Goal: Task Accomplishment & Management: Manage account settings

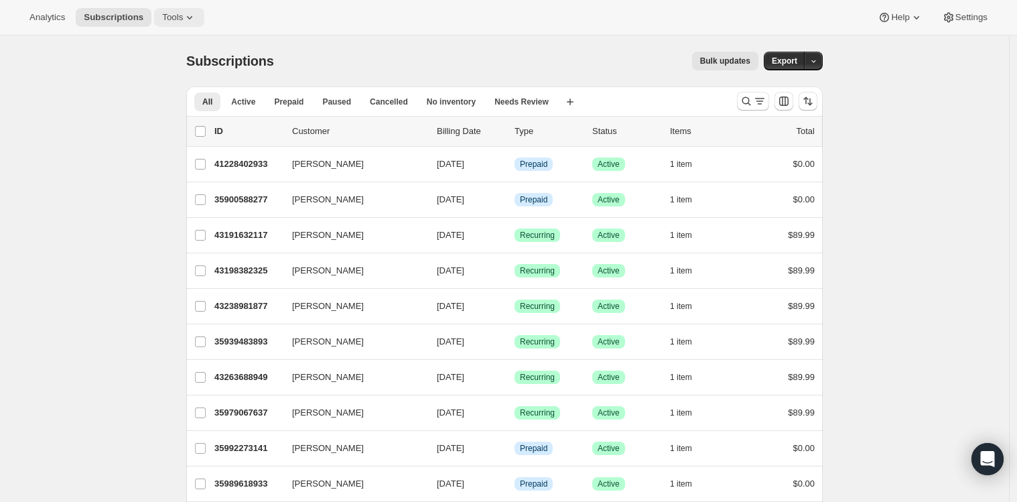
click at [172, 17] on span "Tools" at bounding box center [172, 17] width 21 height 11
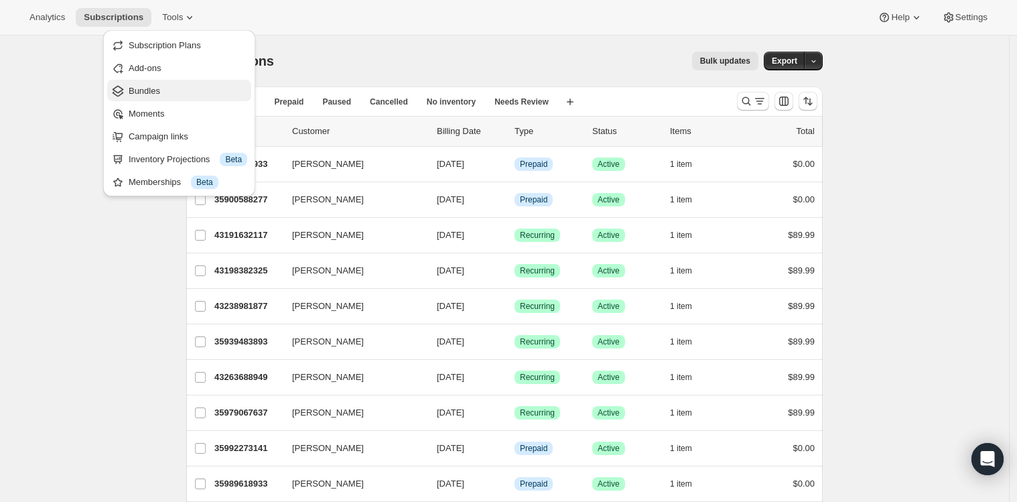
click at [153, 87] on span "Bundles" at bounding box center [144, 91] width 31 height 10
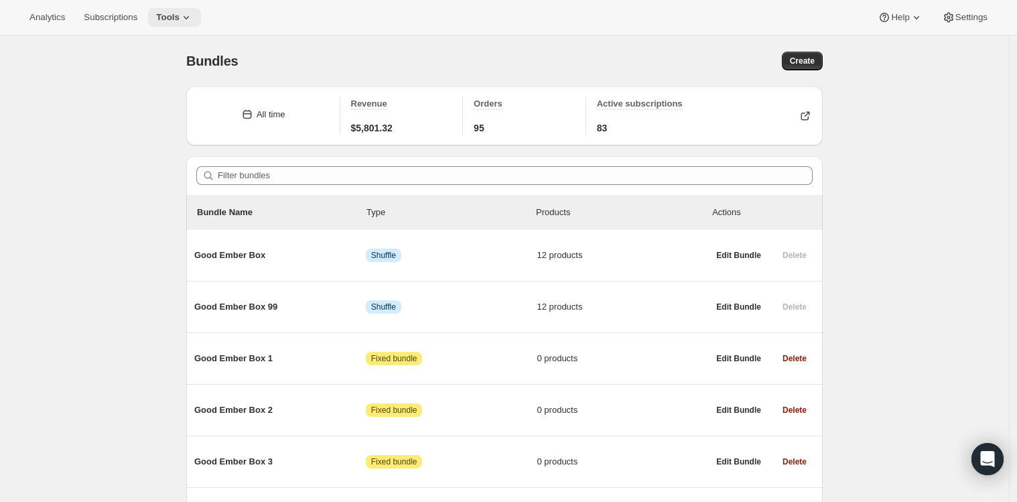
click at [190, 12] on icon at bounding box center [186, 17] width 13 height 13
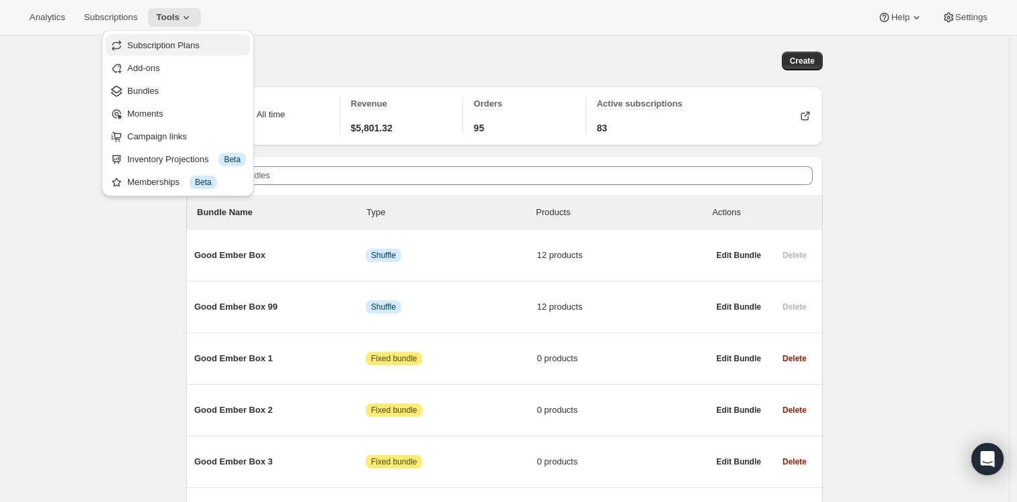
click at [180, 41] on span "Subscription Plans" at bounding box center [163, 45] width 72 height 10
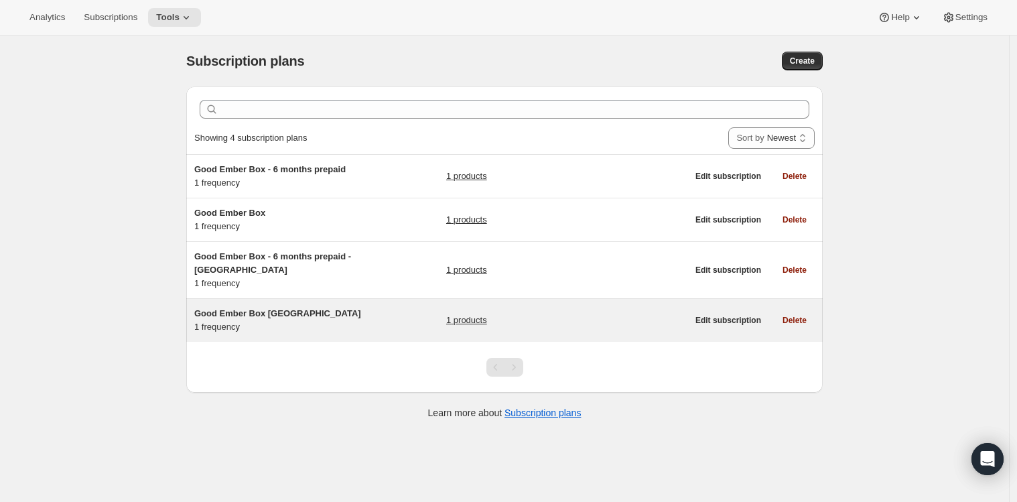
click at [474, 320] on link "1 products" at bounding box center [466, 320] width 41 height 13
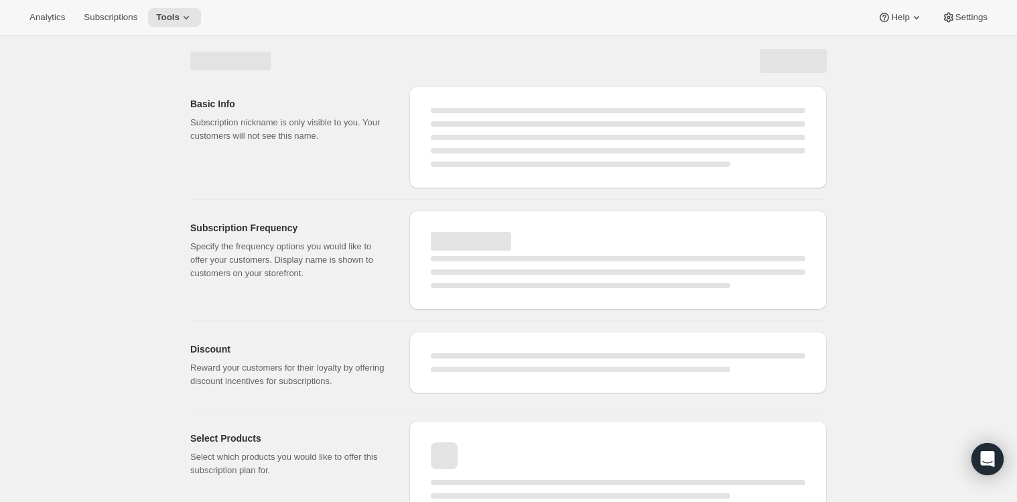
select select "WEEK"
select select "MONTH"
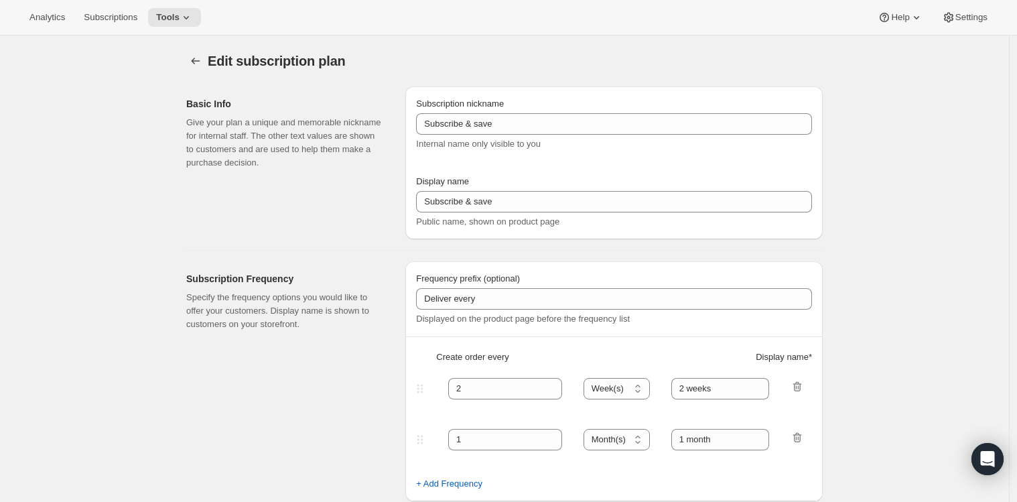
type input "Good Ember Box [GEOGRAPHIC_DATA]"
type input "1"
select select "MONTH"
type input "1 month"
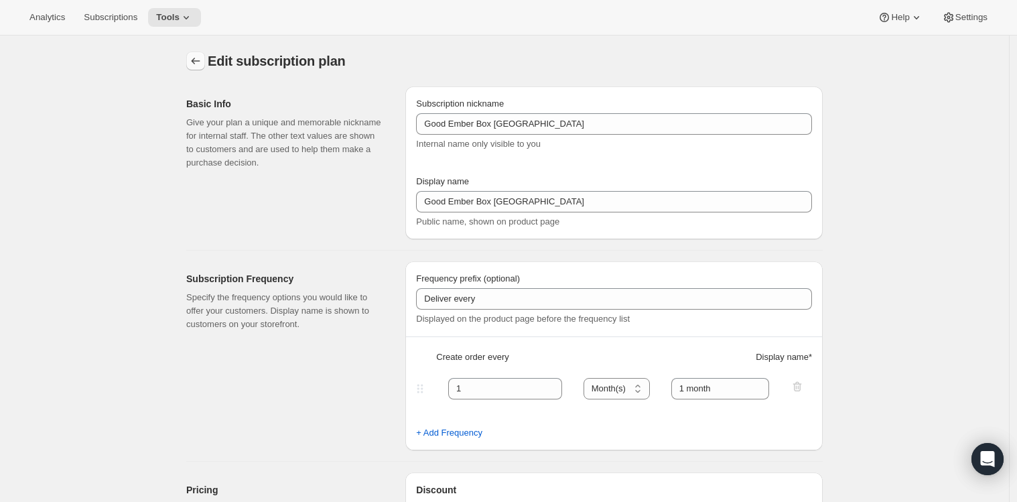
click at [201, 64] on icon "Subscription plans" at bounding box center [195, 60] width 13 height 13
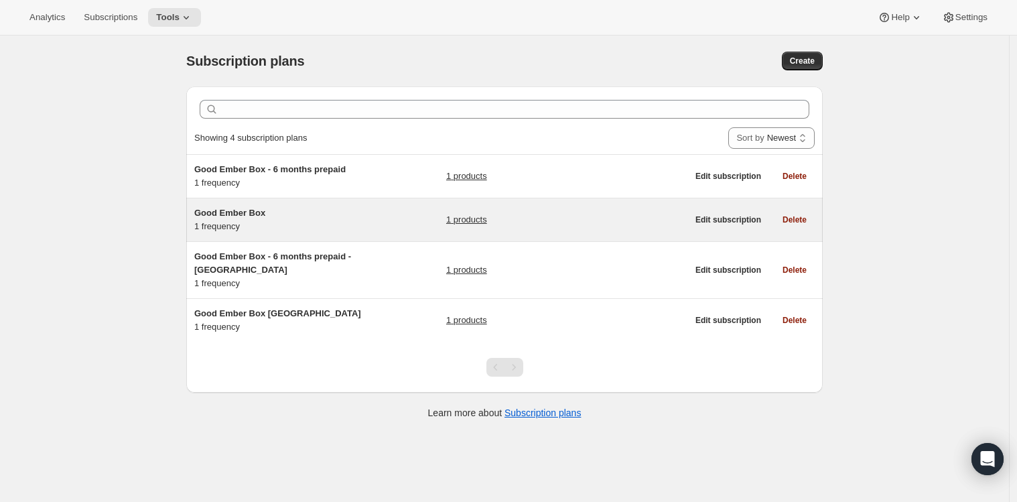
click at [476, 217] on link "1 products" at bounding box center [466, 219] width 41 height 13
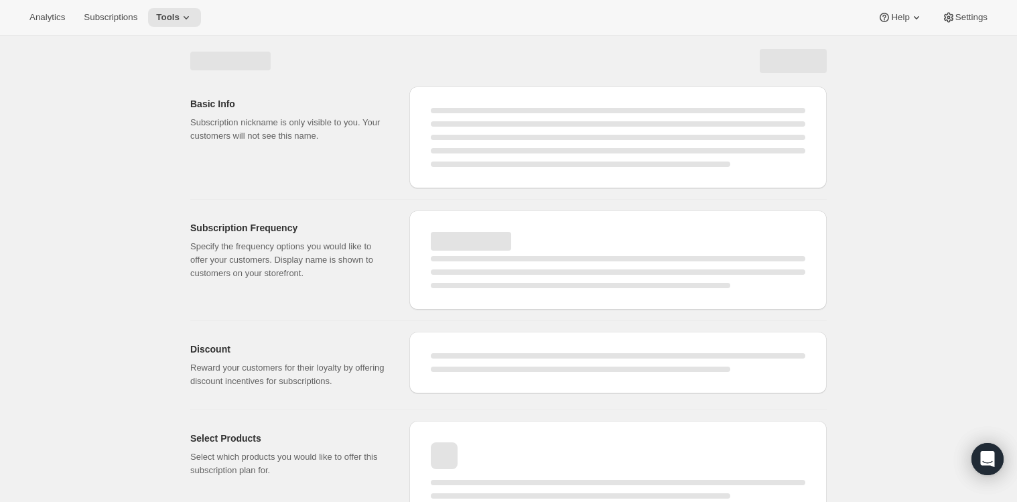
select select "WEEK"
select select "MONTH"
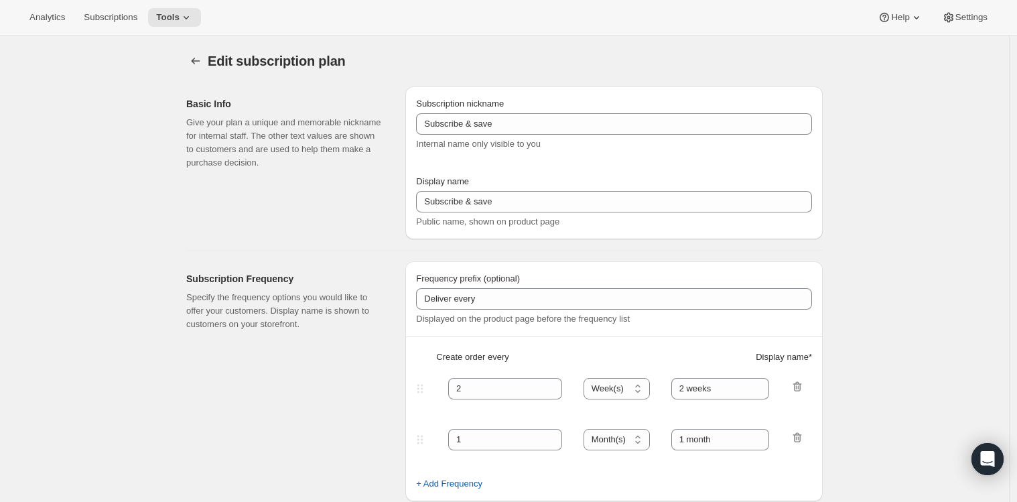
type input "Good Ember Box"
type input "1"
select select "MONTH"
type input "1 month"
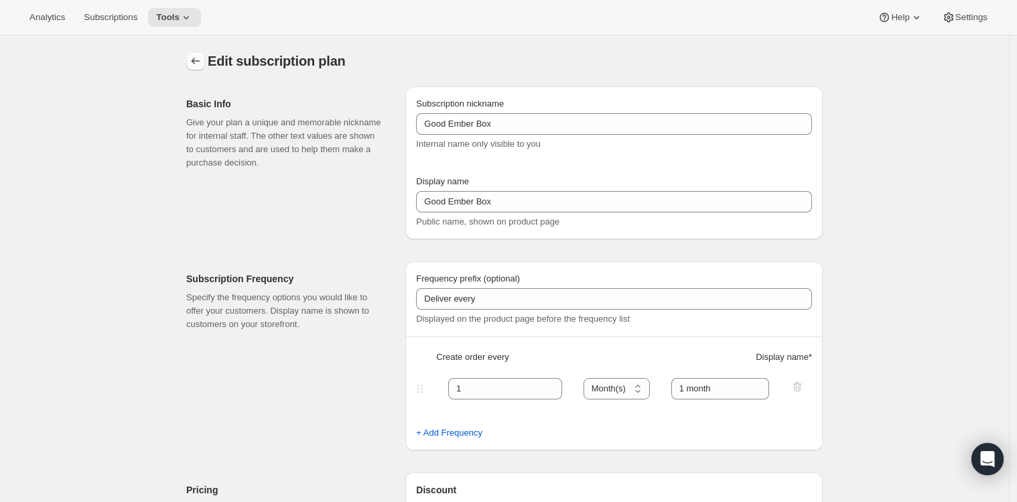
click at [202, 61] on icon "Subscription plans" at bounding box center [195, 60] width 13 height 13
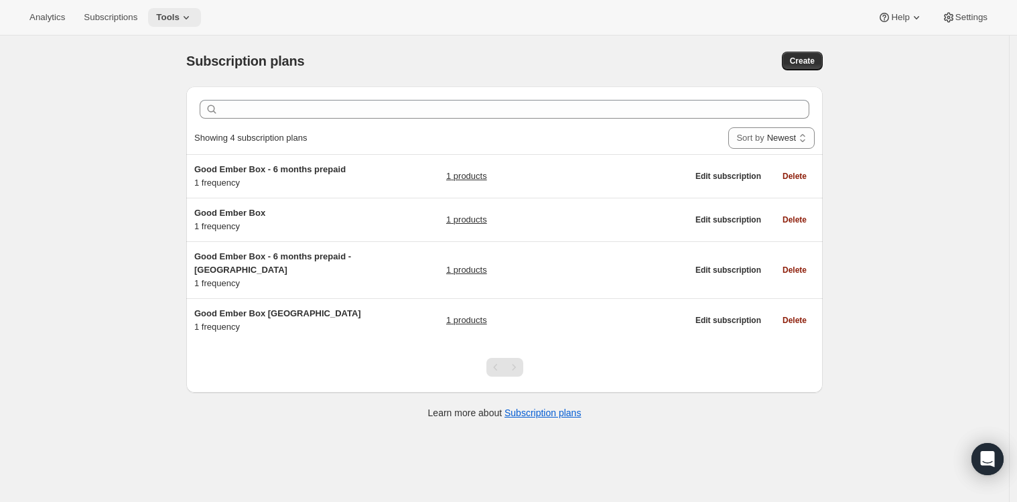
click at [178, 13] on span "Tools" at bounding box center [167, 17] width 23 height 11
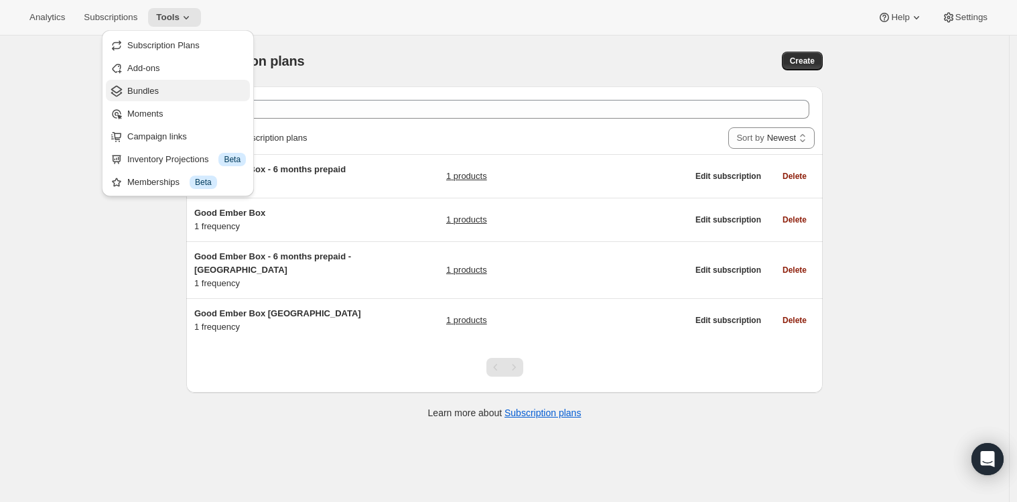
click at [147, 87] on span "Bundles" at bounding box center [142, 91] width 31 height 10
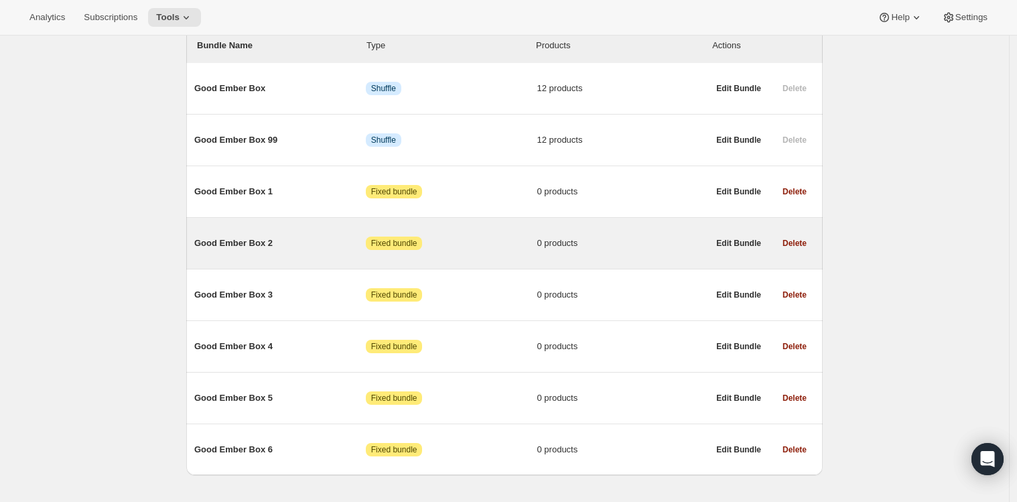
scroll to position [167, 0]
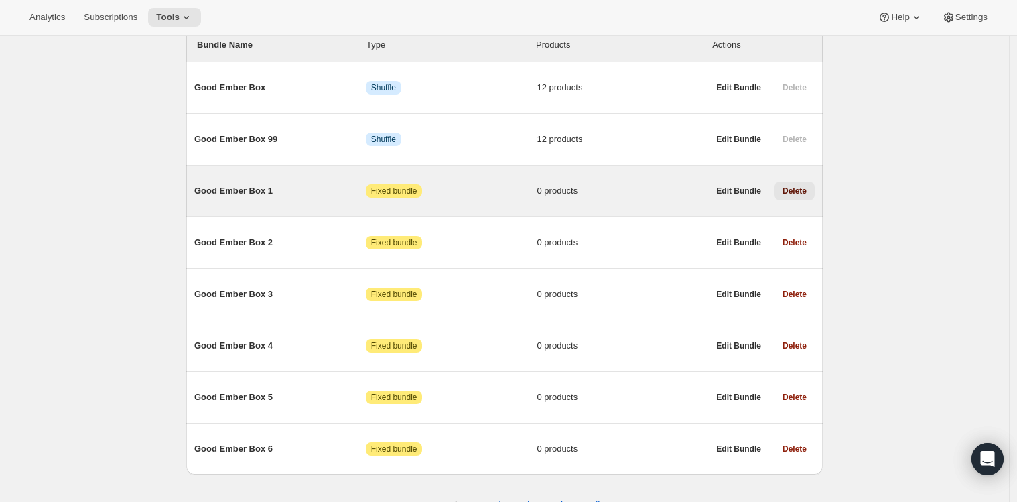
click at [797, 193] on span "Delete" at bounding box center [794, 191] width 24 height 11
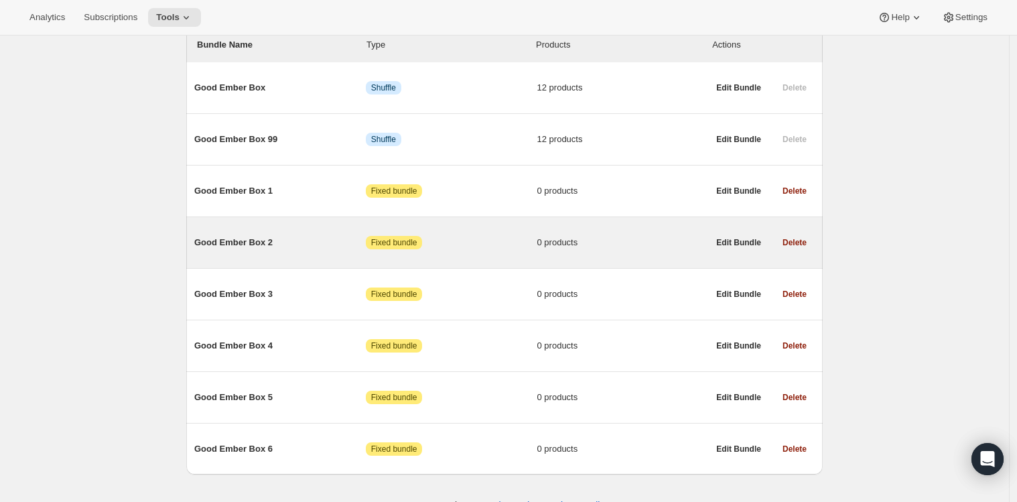
scroll to position [141, 0]
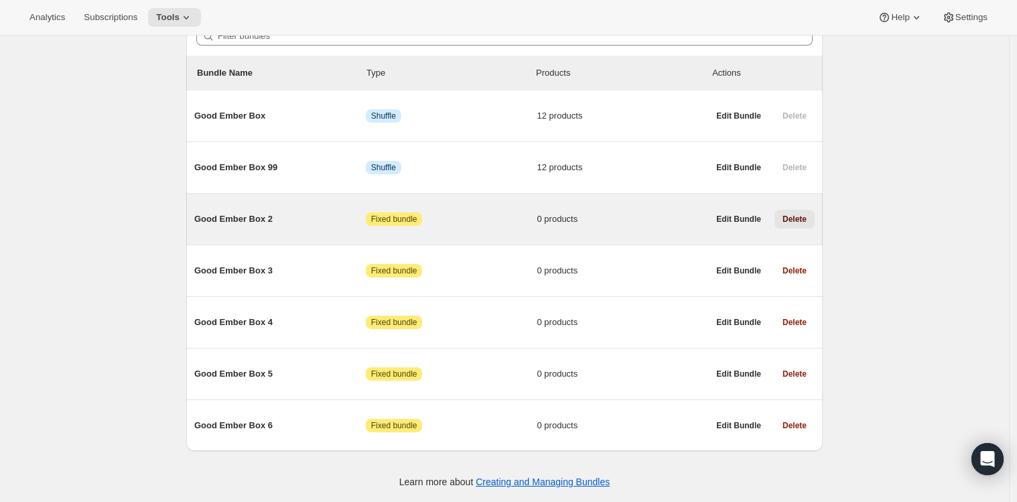
click at [790, 218] on span "Delete" at bounding box center [794, 219] width 24 height 11
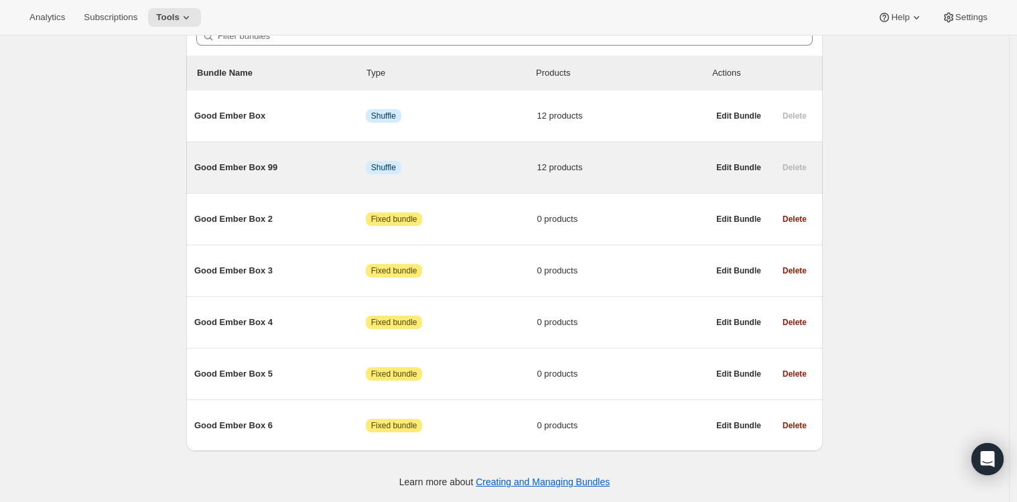
scroll to position [90, 0]
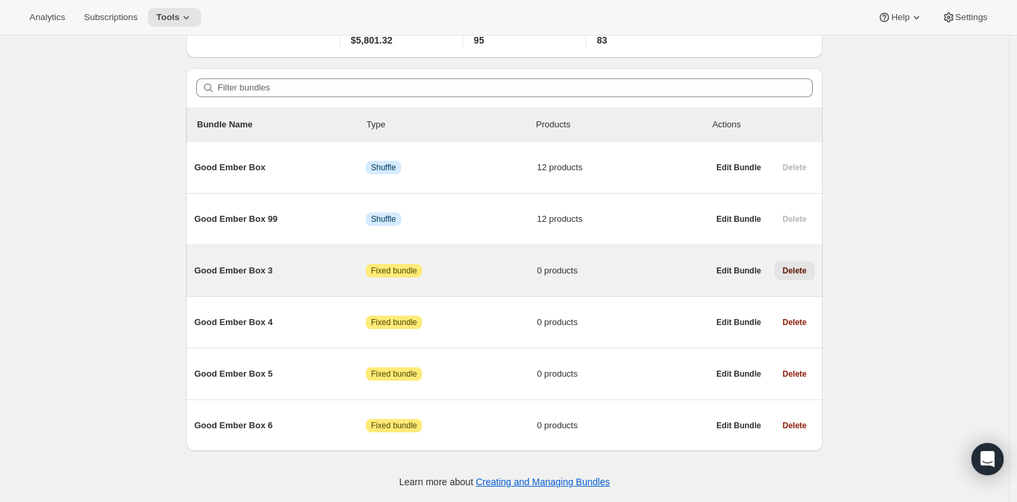
click at [793, 266] on span "Delete" at bounding box center [794, 270] width 24 height 11
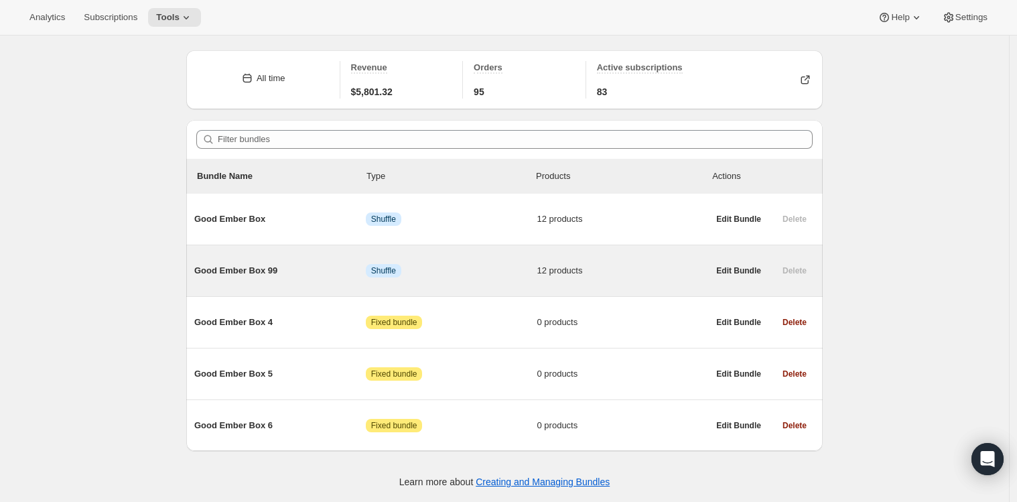
scroll to position [38, 0]
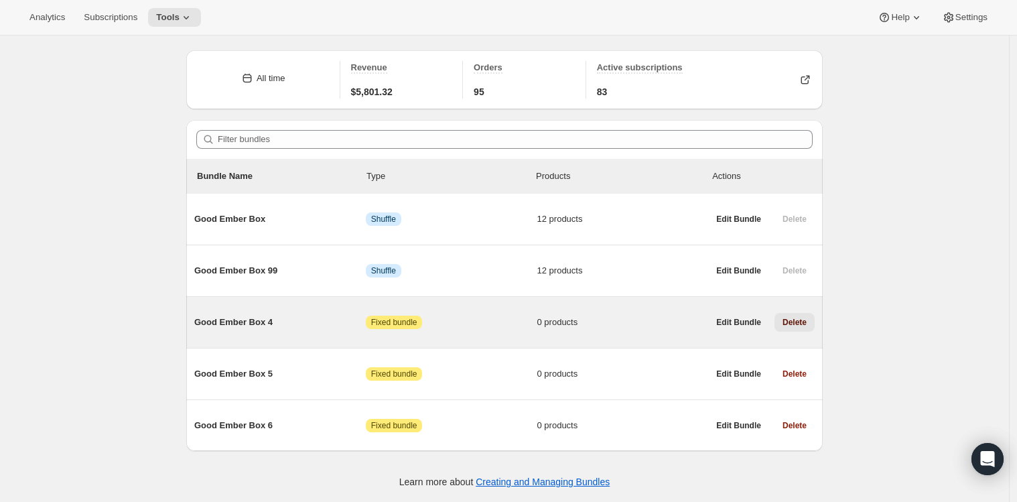
click at [792, 322] on span "Delete" at bounding box center [794, 322] width 24 height 11
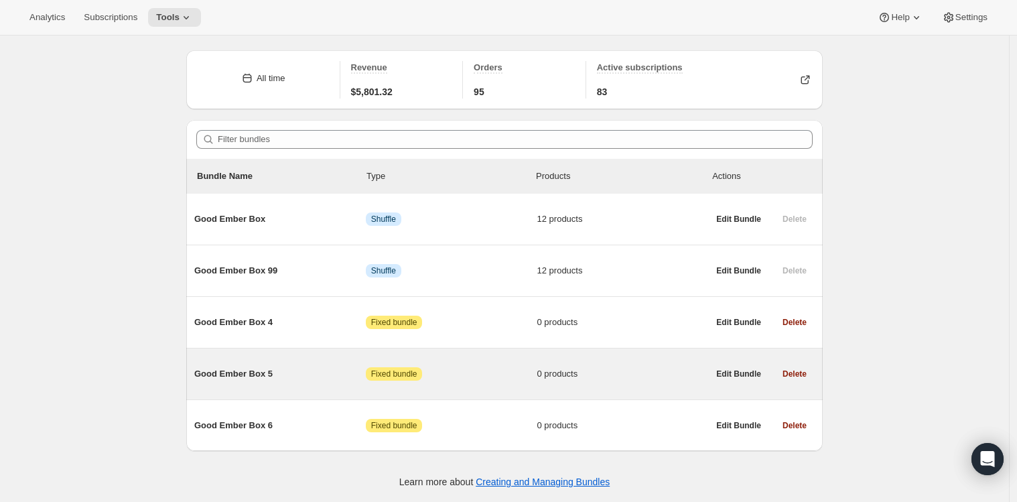
scroll to position [36, 0]
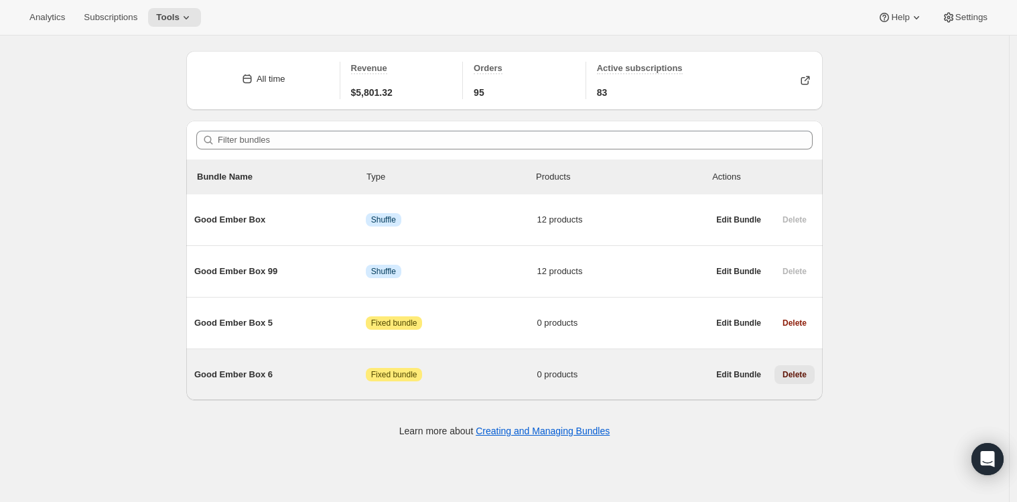
click at [798, 374] on span "Delete" at bounding box center [794, 374] width 24 height 11
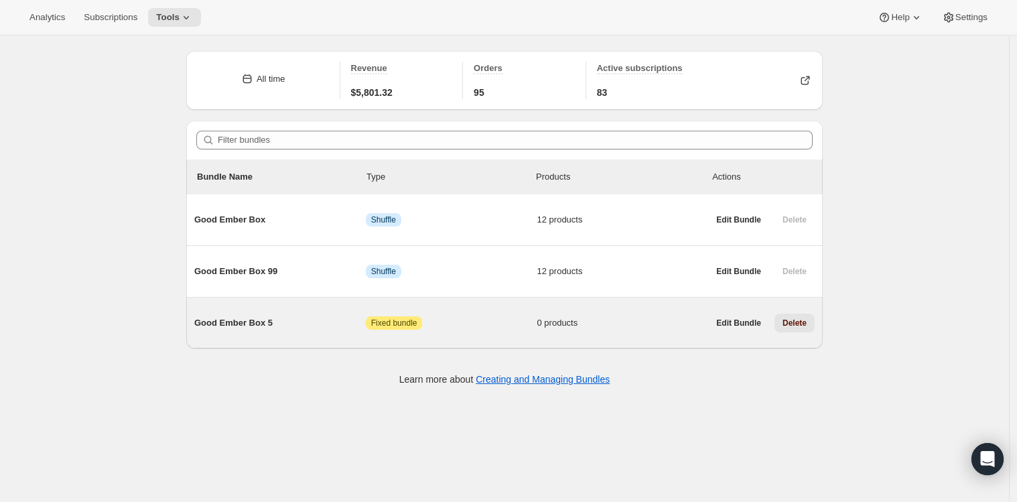
click at [801, 324] on span "Delete" at bounding box center [794, 323] width 24 height 11
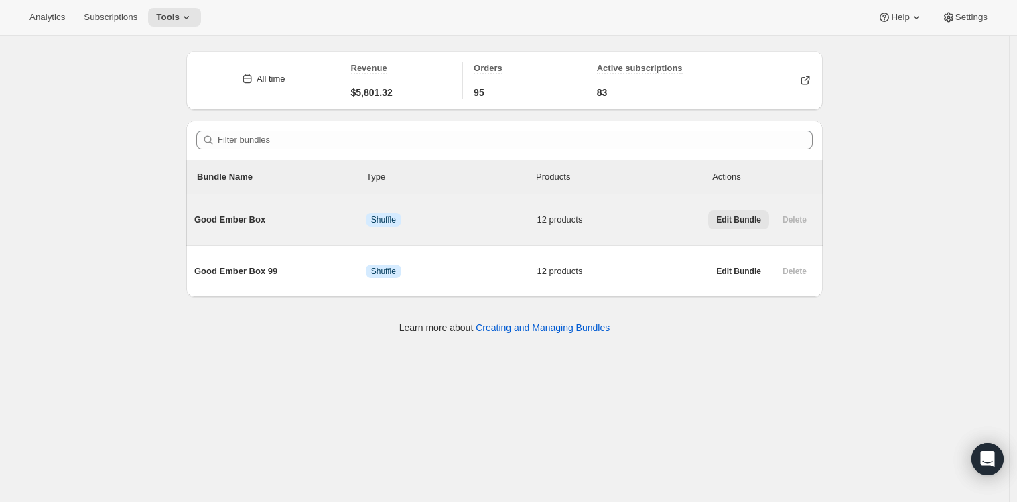
click at [751, 222] on span "Edit Bundle" at bounding box center [738, 219] width 45 height 11
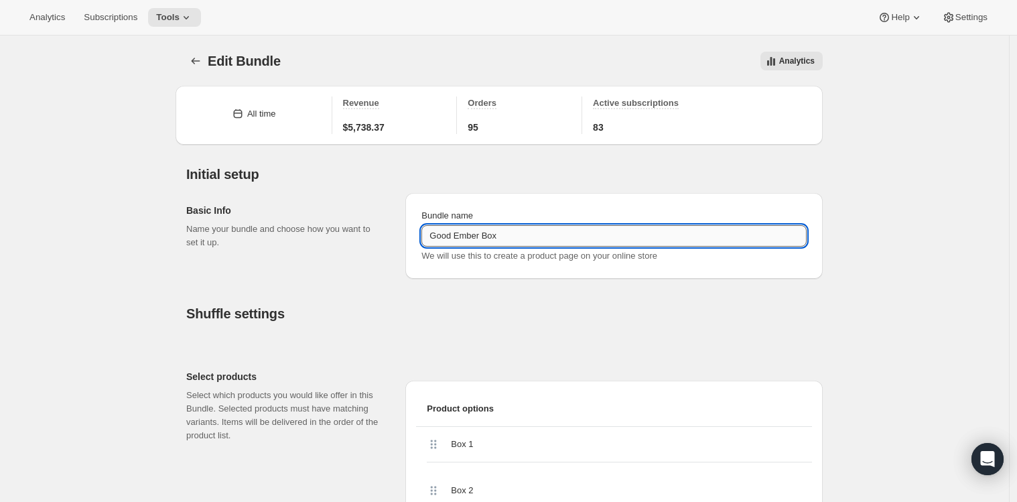
click at [514, 238] on input "Good Ember Box" at bounding box center [613, 235] width 385 height 21
type input "Good Ember Box"
click at [346, 372] on h2 "Select products" at bounding box center [285, 376] width 198 height 13
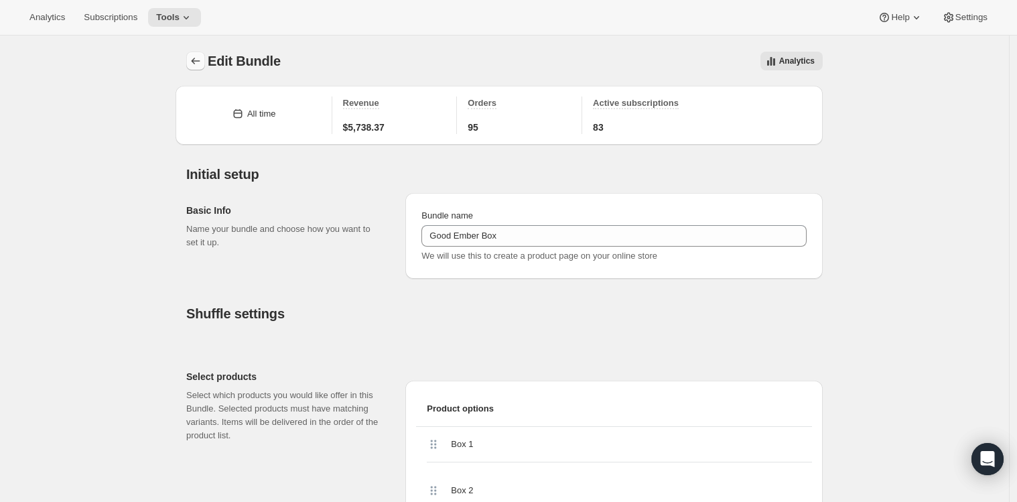
click at [198, 62] on icon "Bundles" at bounding box center [195, 60] width 13 height 13
